Goal: Information Seeking & Learning: Learn about a topic

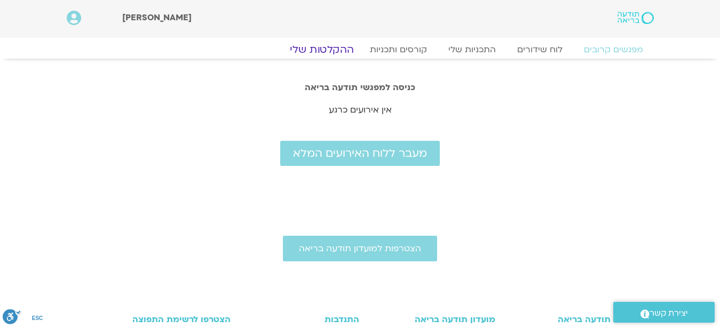
click at [325, 49] on link "ההקלטות שלי" at bounding box center [322, 49] width 90 height 13
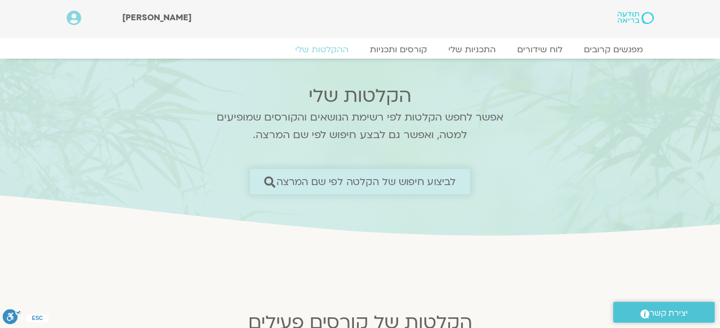
click at [361, 180] on span "לביצוע חיפוש של הקלטה לפי שם המרצה" at bounding box center [367, 181] width 180 height 11
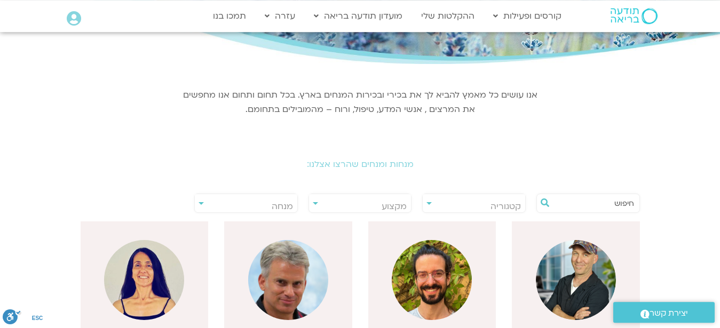
scroll to position [109, 0]
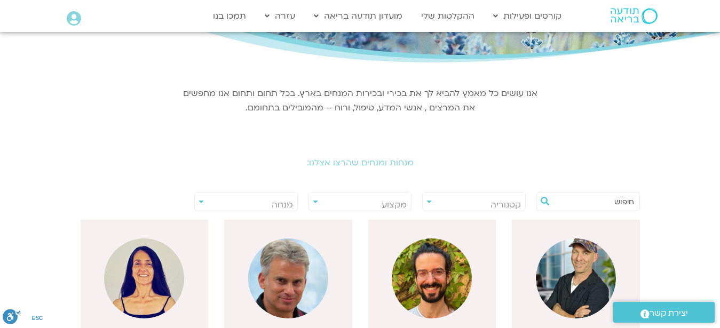
click at [583, 205] on input "text" at bounding box center [593, 202] width 81 height 18
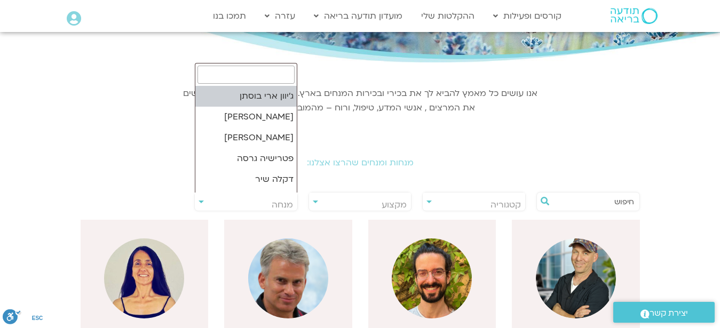
click at [253, 200] on span "מנחה" at bounding box center [246, 205] width 103 height 25
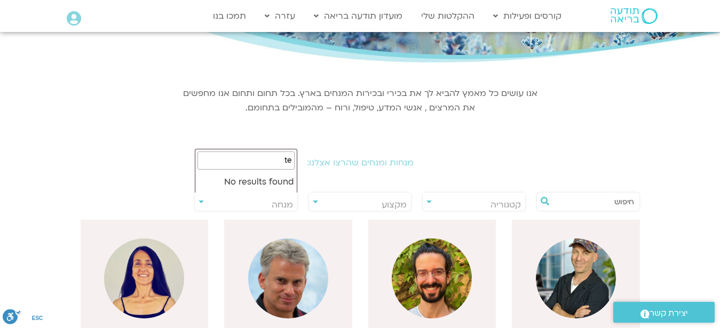
type input "t"
type input "ארנינה"
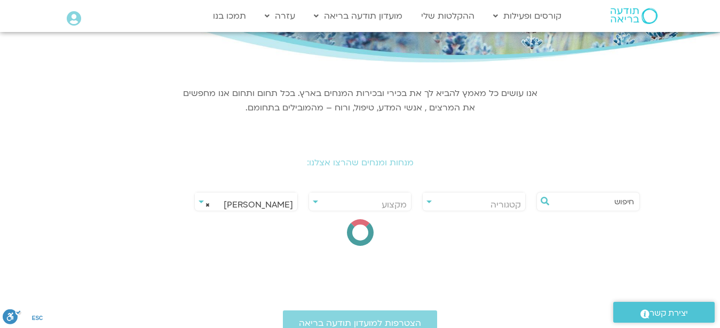
select select "****"
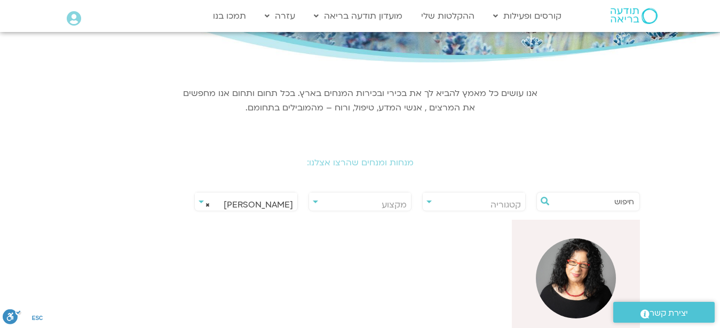
scroll to position [272, 0]
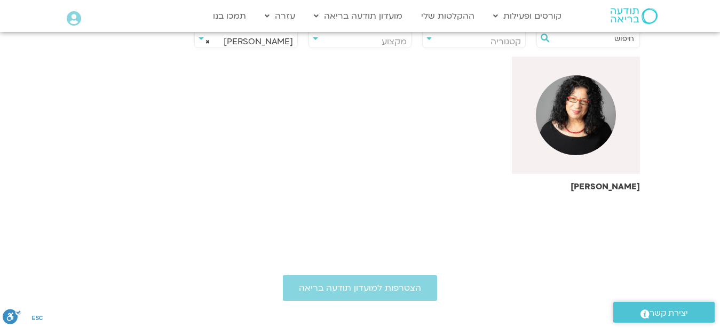
click at [573, 105] on img at bounding box center [576, 115] width 80 height 80
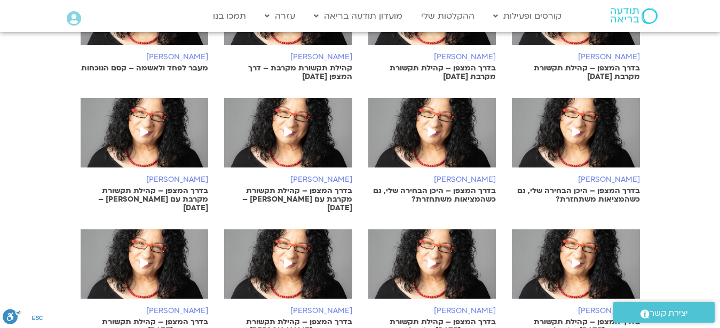
scroll to position [654, 0]
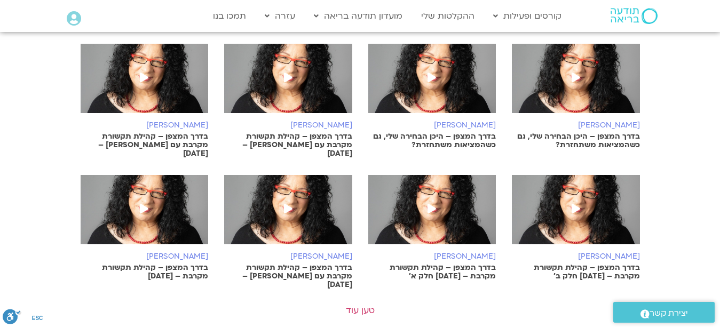
click at [561, 84] on img at bounding box center [576, 84] width 128 height 80
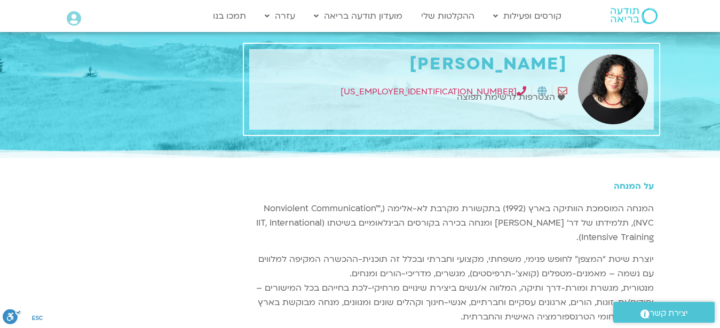
click at [75, 19] on icon at bounding box center [74, 18] width 14 height 15
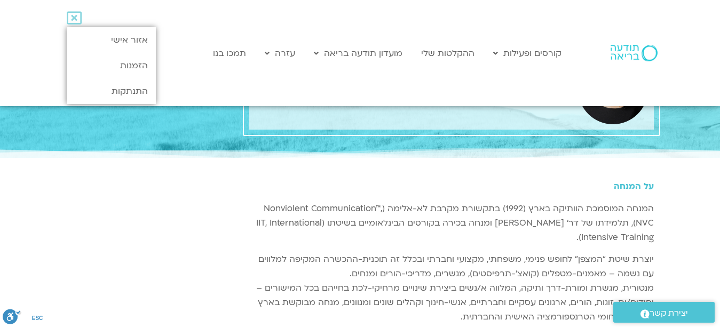
click at [429, 191] on h5 "על המנחה" at bounding box center [451, 187] width 405 height 10
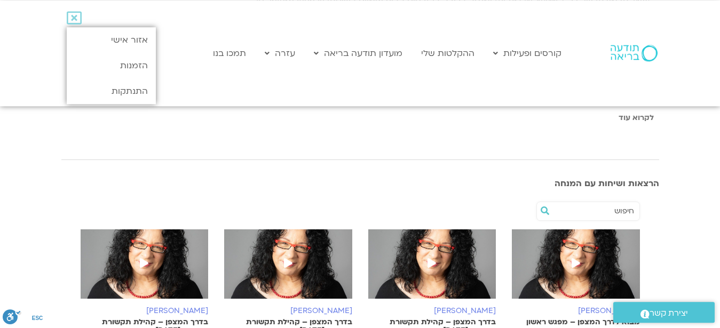
scroll to position [327, 0]
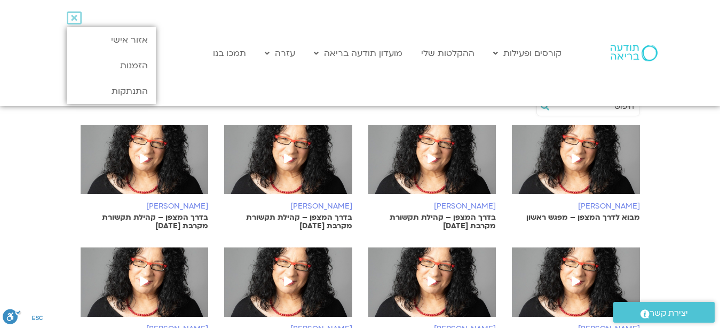
click at [568, 153] on span at bounding box center [576, 159] width 19 height 19
